Goal: Task Accomplishment & Management: Manage account settings

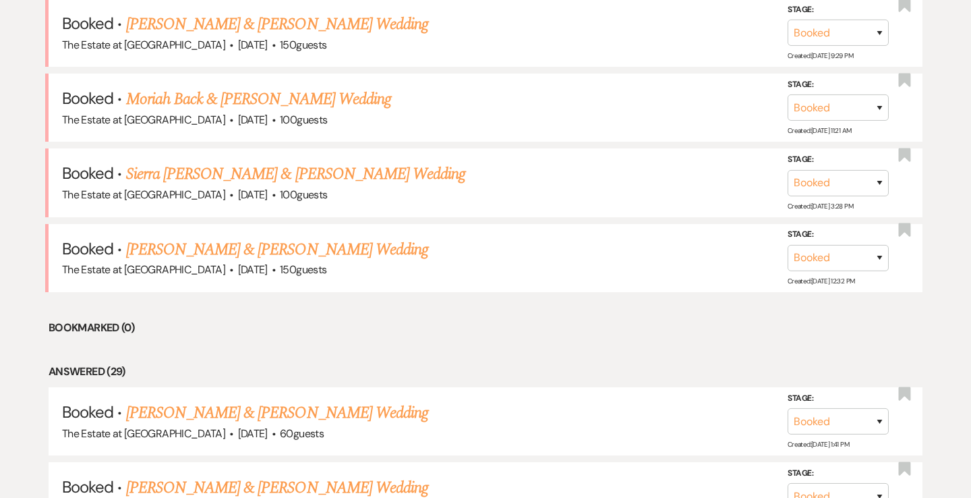
scroll to position [1961, 0]
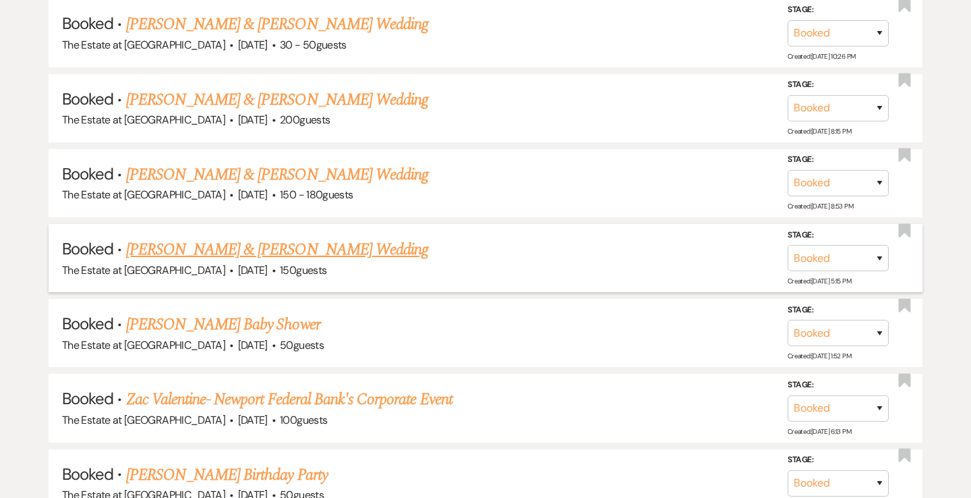
click at [214, 252] on link "[PERSON_NAME] & [PERSON_NAME] Wedding" at bounding box center [277, 249] width 302 height 24
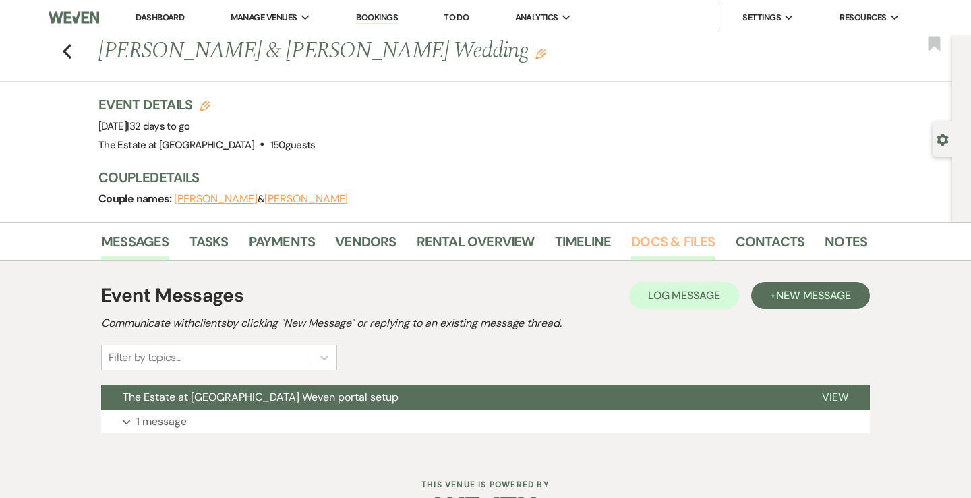
click at [641, 247] on link "Docs & Files" at bounding box center [673, 246] width 84 height 30
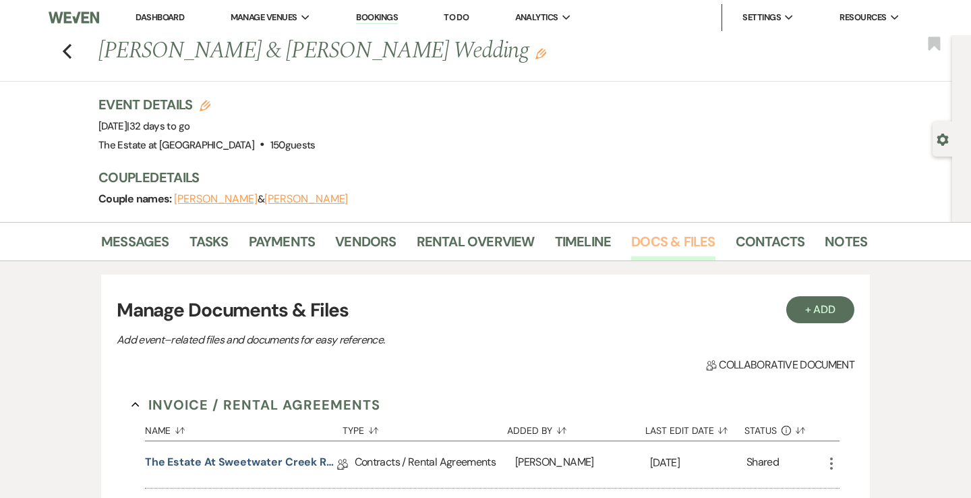
scroll to position [134, 0]
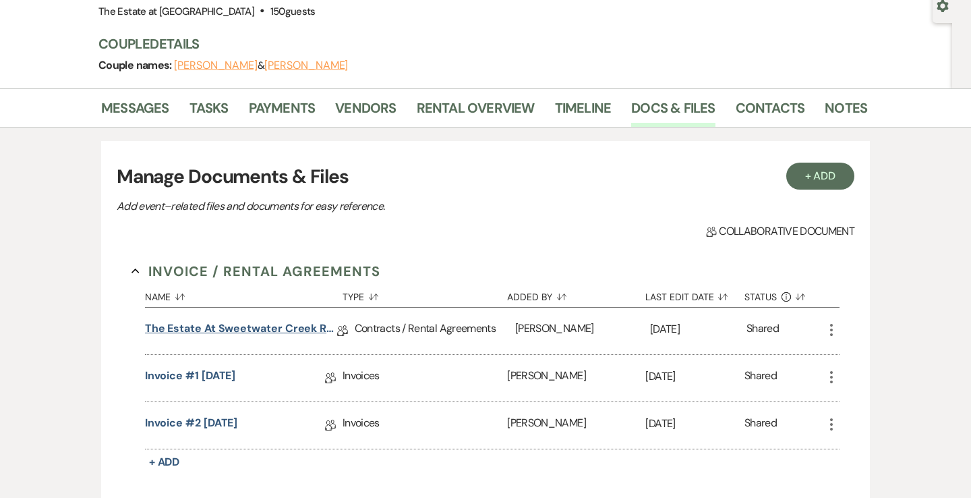
click at [277, 326] on link "The Estate at Sweetwater Creek Rental Agreement" at bounding box center [241, 330] width 192 height 21
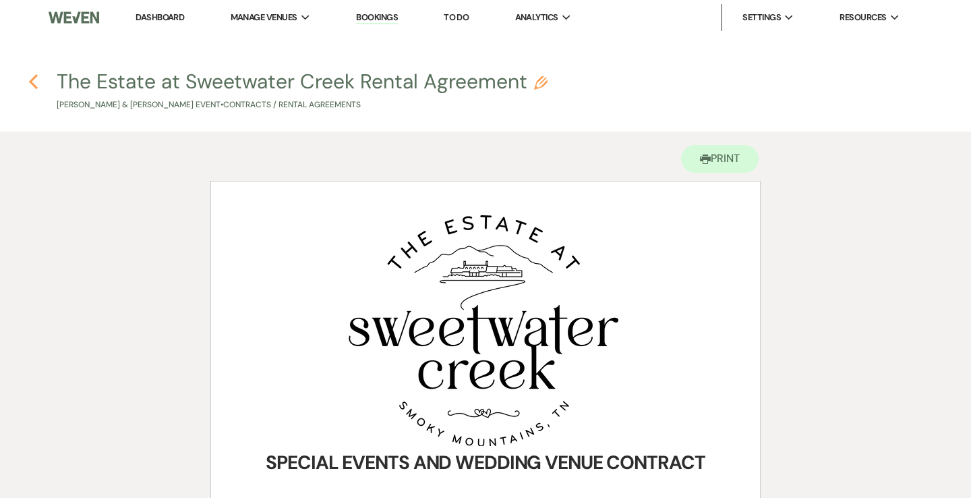
click at [32, 81] on icon "Previous" at bounding box center [33, 82] width 10 height 16
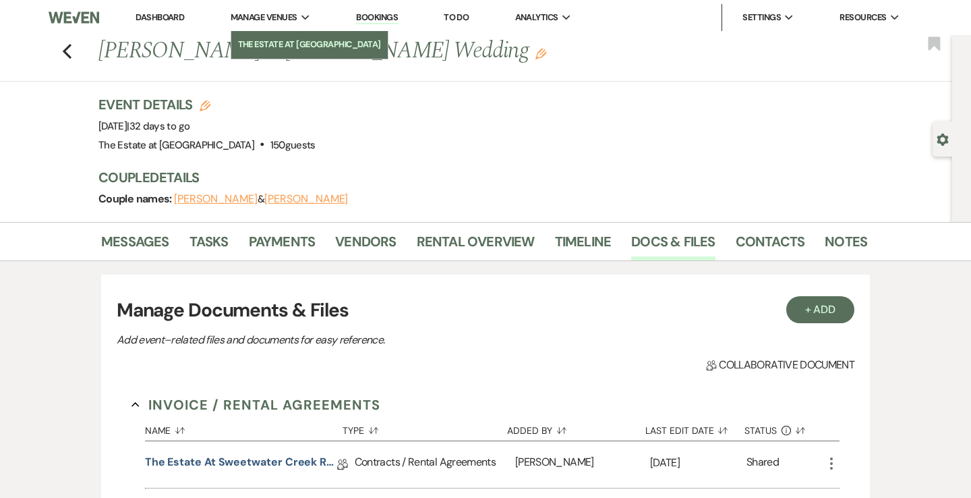
click at [283, 54] on link "The Estate at [GEOGRAPHIC_DATA]" at bounding box center [309, 44] width 156 height 27
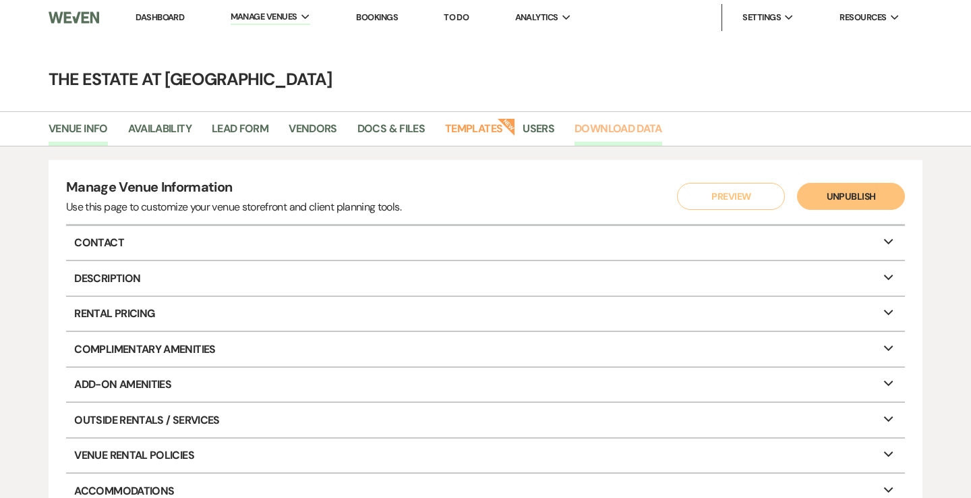
click at [594, 127] on link "Download Data" at bounding box center [619, 133] width 88 height 26
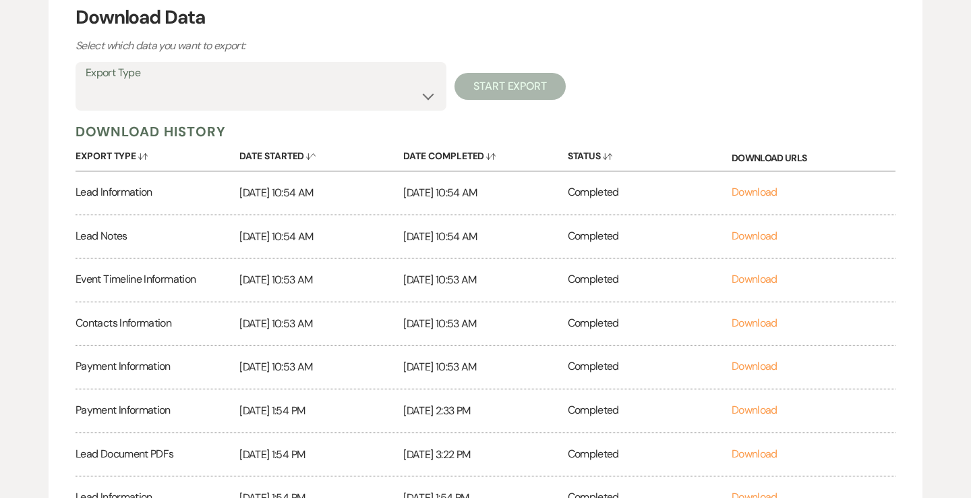
scroll to position [125, 0]
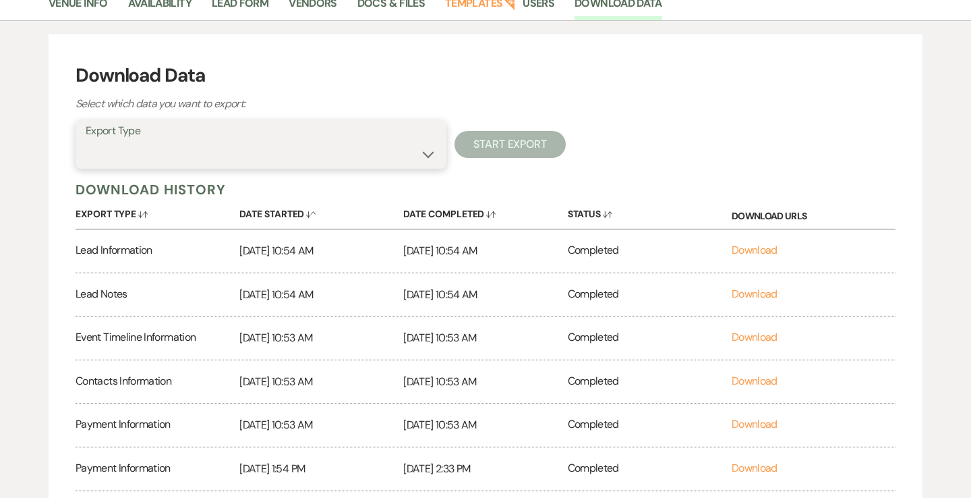
click at [378, 154] on select "Availability Calendar Information Category Templates Contacts Information Event…" at bounding box center [261, 154] width 351 height 26
